Goal: Find specific page/section: Find specific page/section

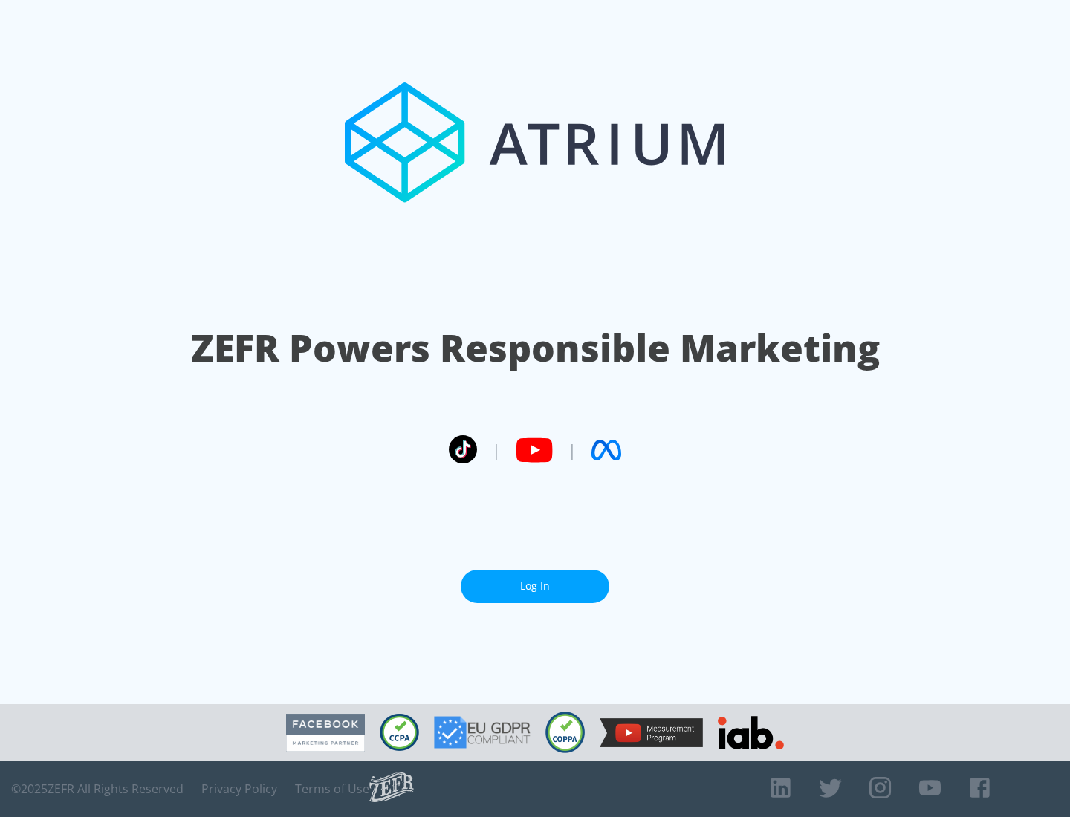
click at [535, 586] on link "Log In" at bounding box center [535, 586] width 149 height 33
